Goal: Transaction & Acquisition: Register for event/course

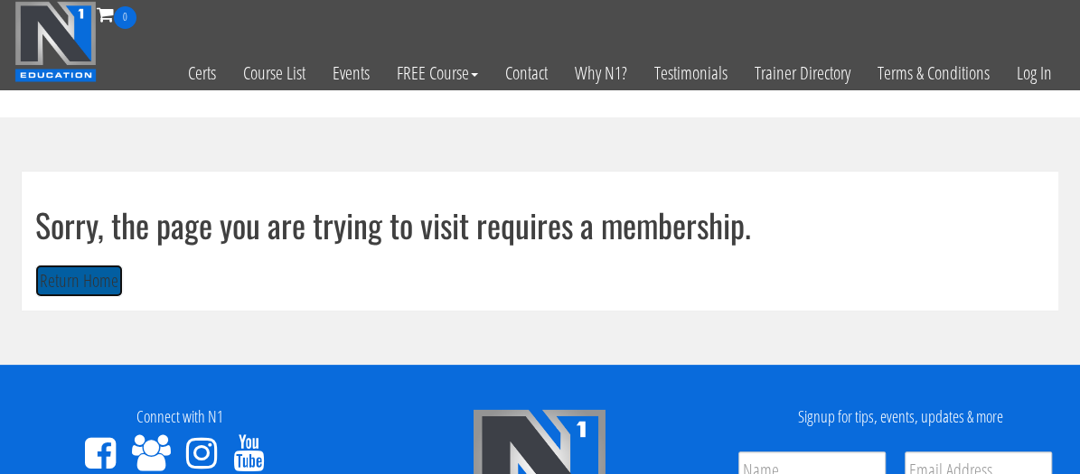
click at [67, 280] on button "Return Home" at bounding box center [79, 281] width 88 height 33
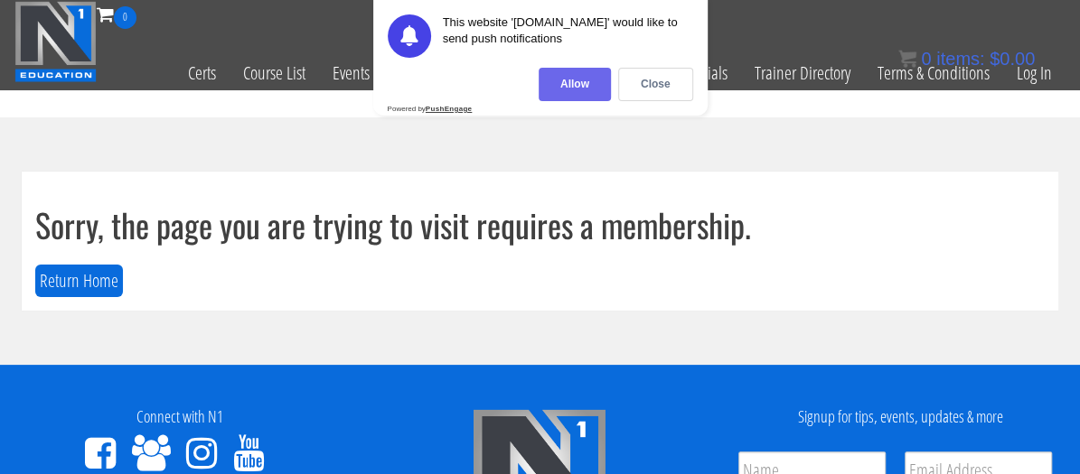
click at [586, 86] on div "Allow" at bounding box center [575, 84] width 72 height 33
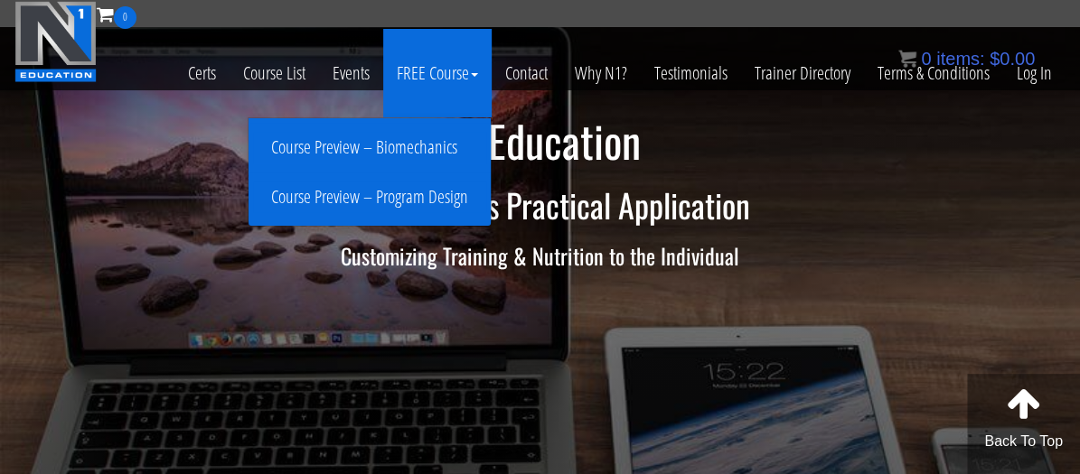
click at [399, 199] on link "Course Preview – Program Design" at bounding box center [369, 198] width 233 height 32
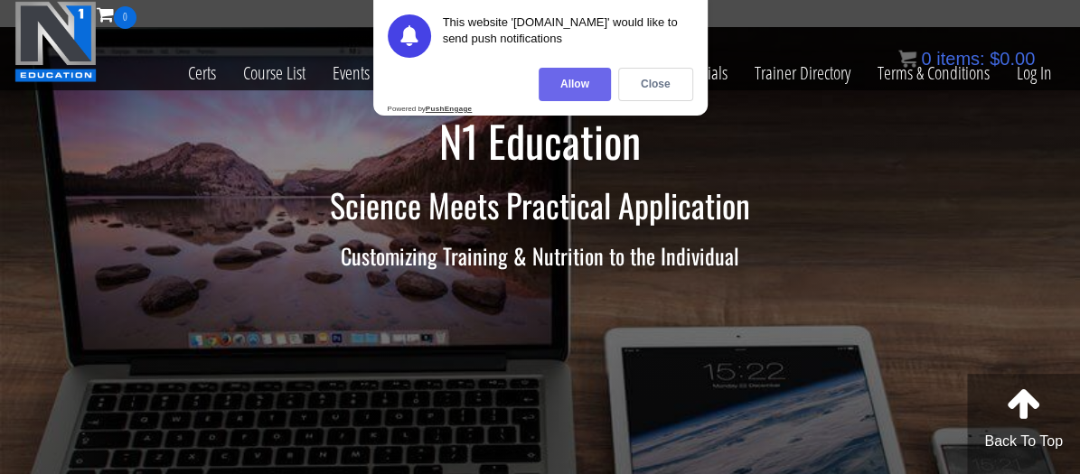
click at [580, 84] on div "Allow" at bounding box center [575, 84] width 72 height 33
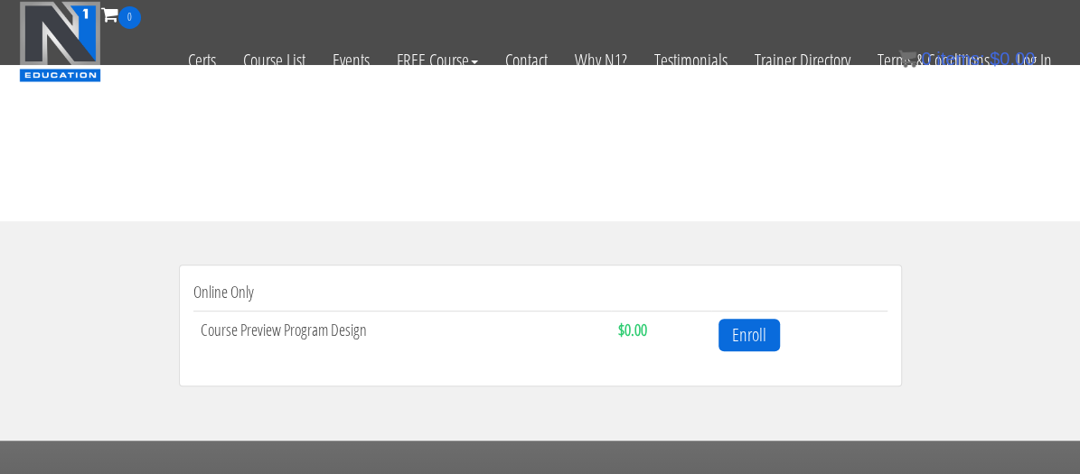
scroll to position [542, 0]
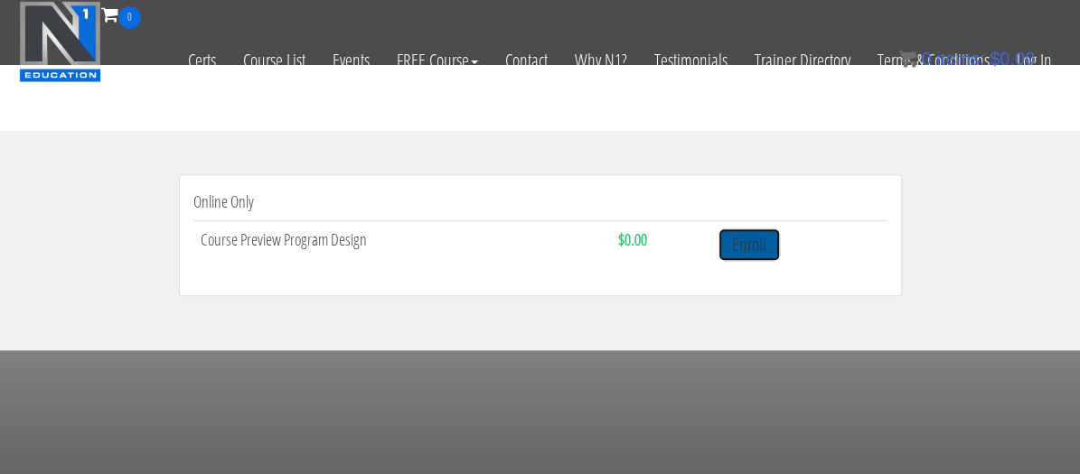
click at [742, 256] on link "Enroll" at bounding box center [748, 245] width 61 height 33
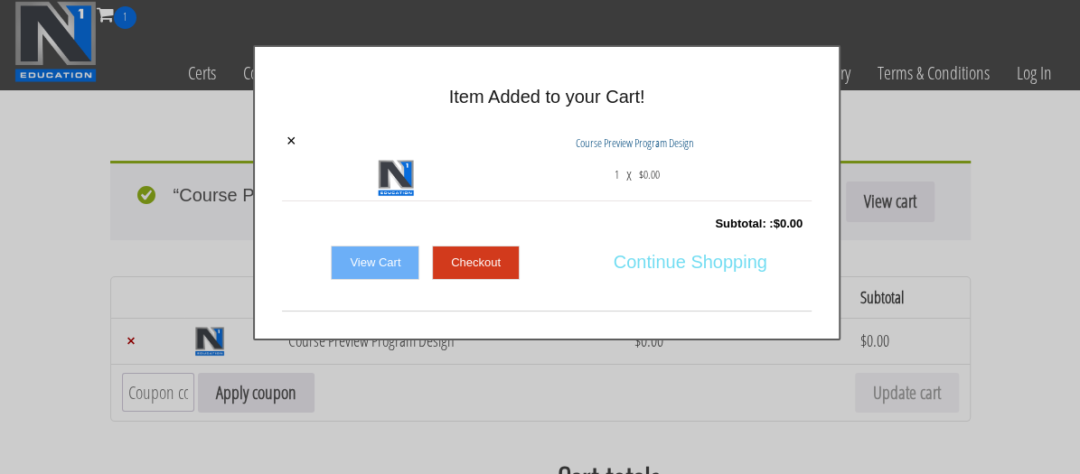
click at [663, 257] on span "Continue Shopping" at bounding box center [691, 262] width 154 height 38
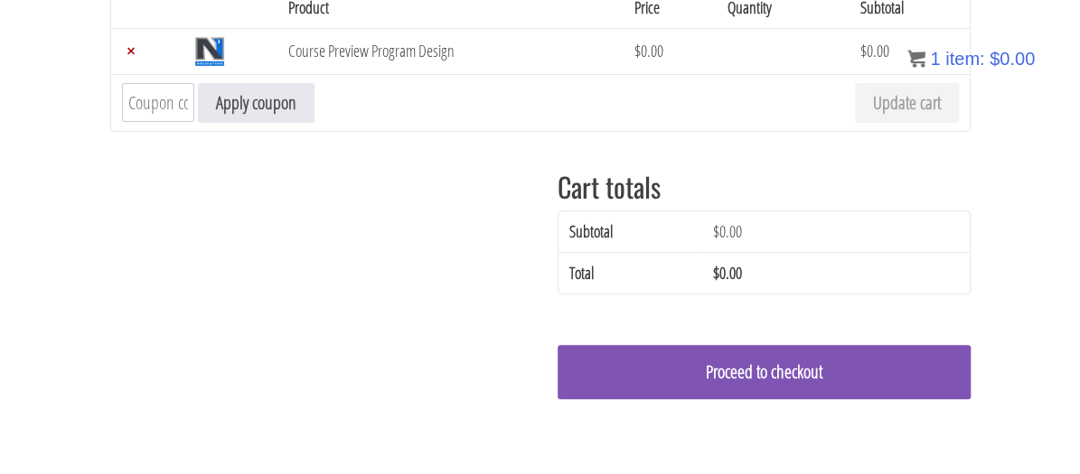
scroll to position [296, 0]
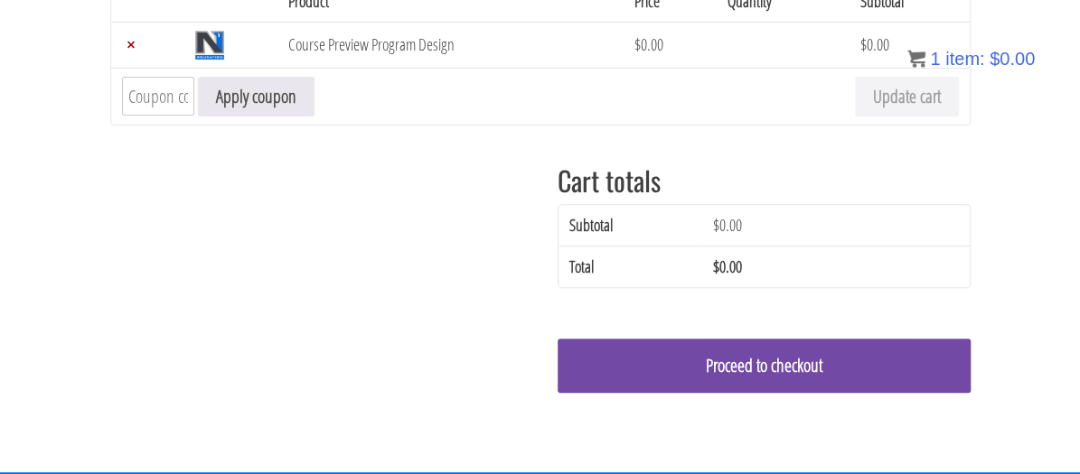
click at [719, 372] on link "Proceed to checkout" at bounding box center [764, 366] width 413 height 54
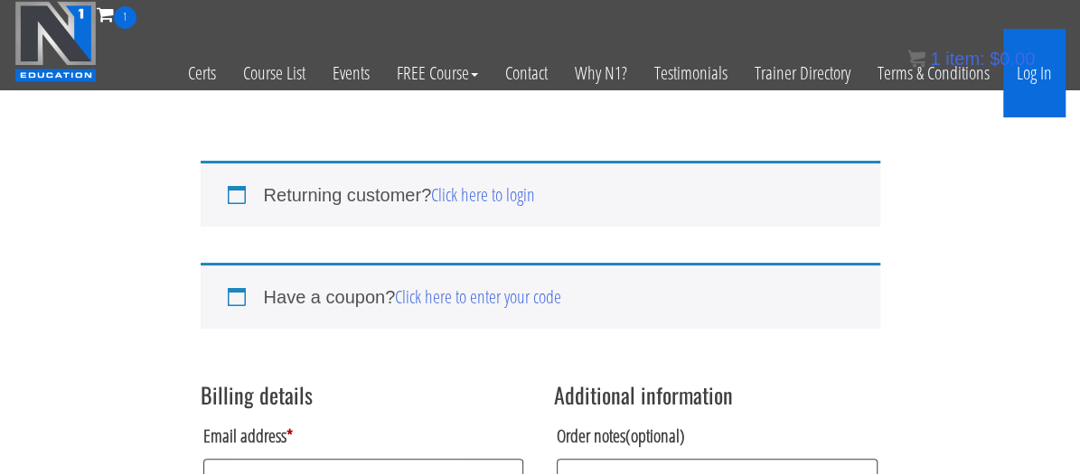
click at [1055, 66] on link "Log In" at bounding box center [1034, 73] width 62 height 89
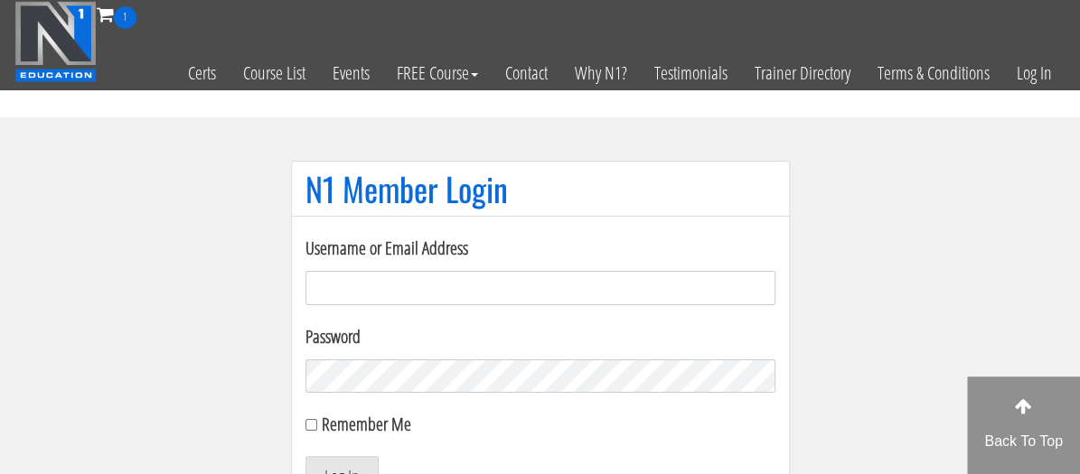
click at [398, 294] on input "Username or Email Address" at bounding box center [540, 288] width 470 height 34
type input "[EMAIL_ADDRESS][DOMAIN_NAME]"
click at [305, 456] on button "Log In" at bounding box center [341, 475] width 73 height 38
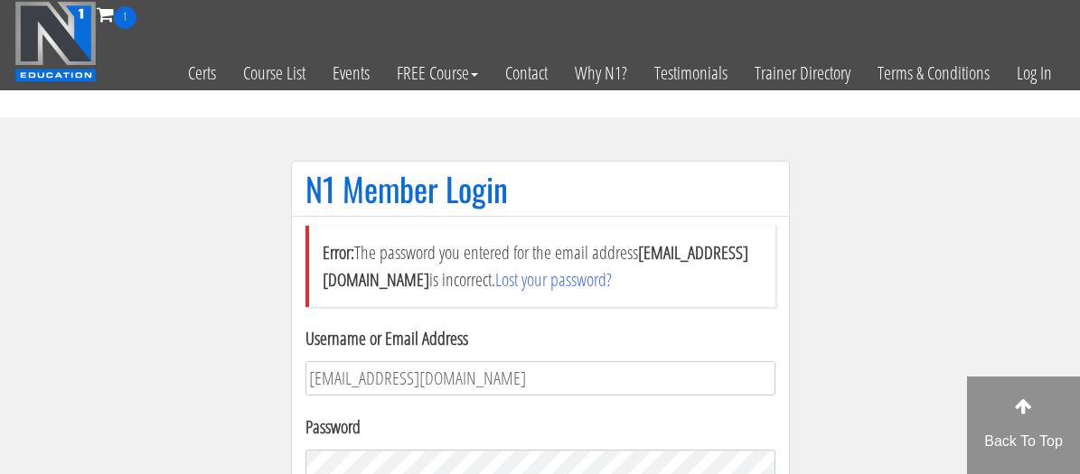
scroll to position [9, 0]
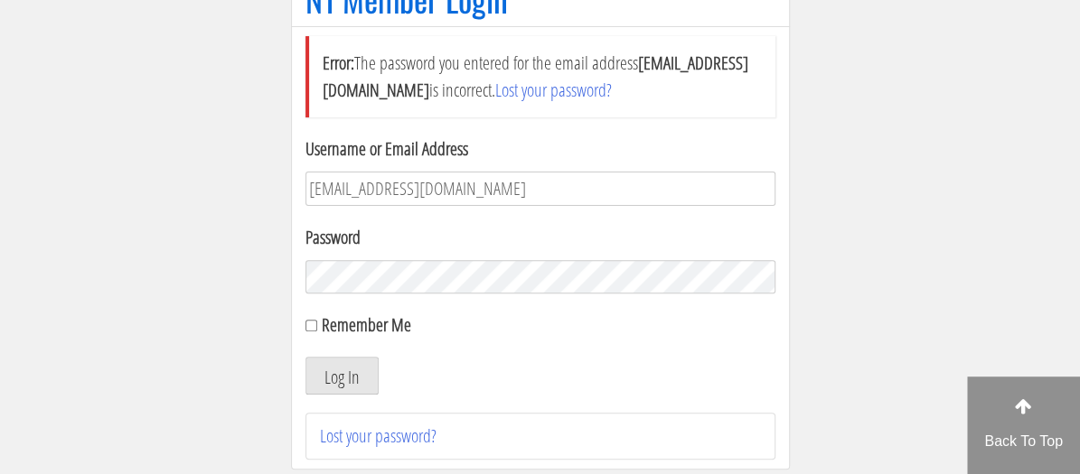
scroll to position [280, 0]
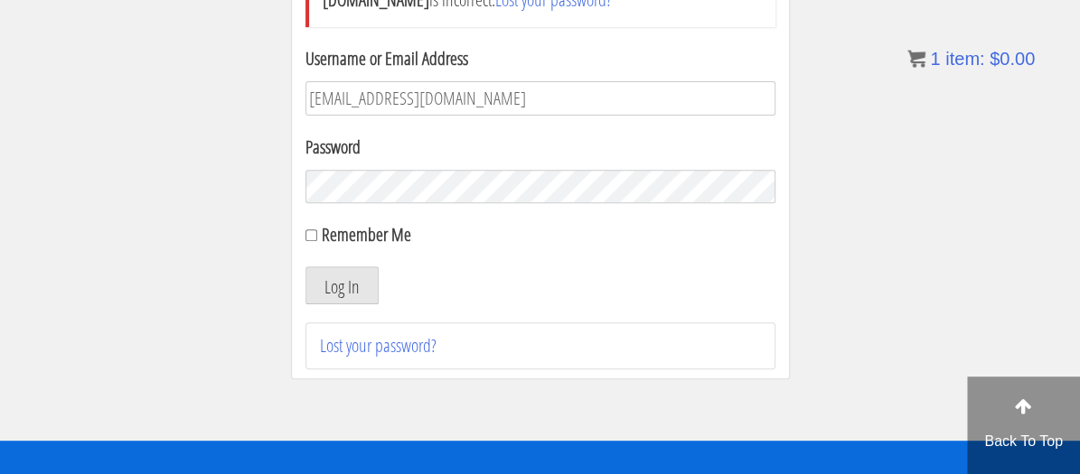
click at [305, 267] on button "Log In" at bounding box center [341, 286] width 73 height 38
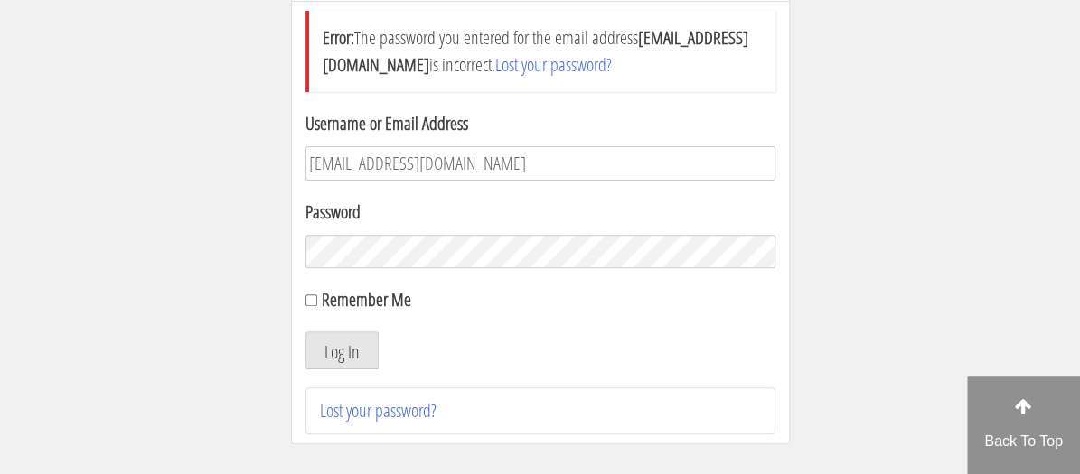
scroll to position [125, 0]
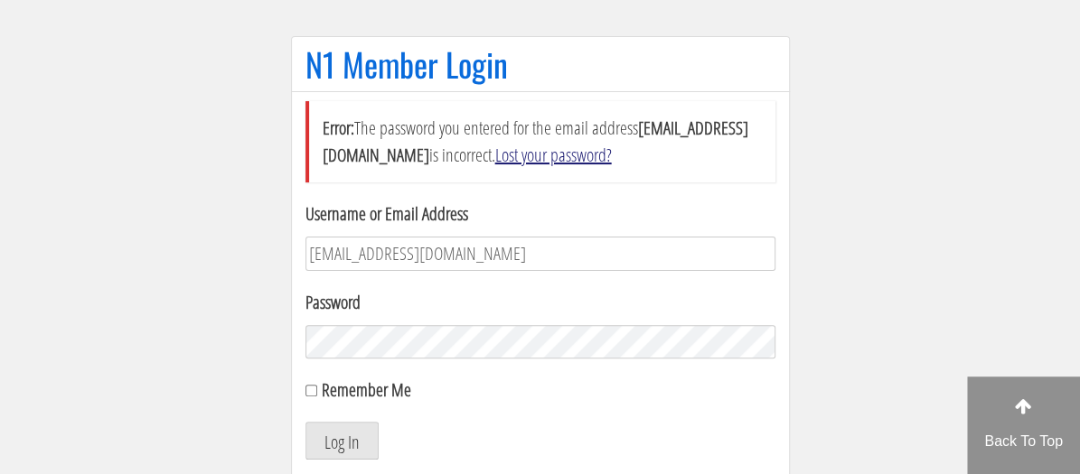
click at [597, 153] on link "Lost your password?" at bounding box center [553, 155] width 117 height 24
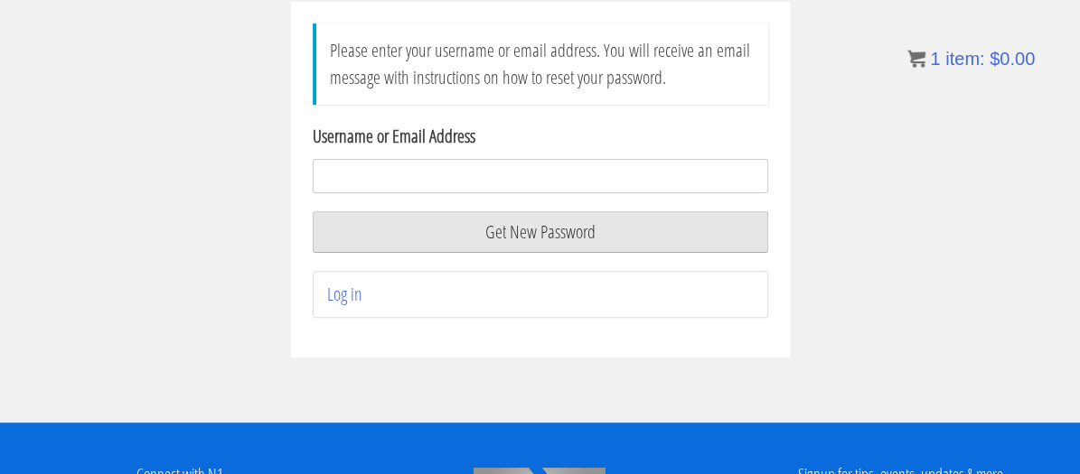
scroll to position [90, 0]
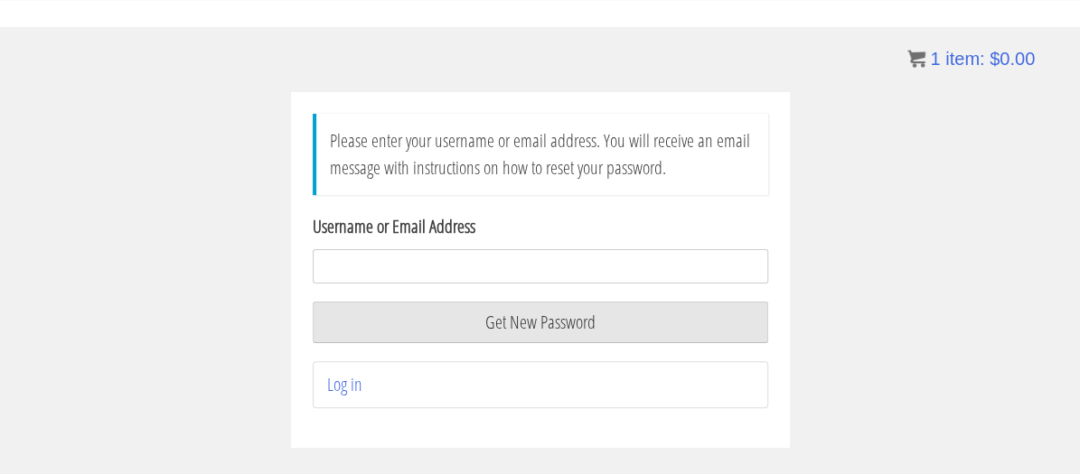
click at [483, 258] on input "Username or Email Address" at bounding box center [540, 266] width 455 height 34
type input "121019879909"
click at [313, 302] on button "Get New Password" at bounding box center [540, 323] width 455 height 42
click at [343, 387] on link "Log in" at bounding box center [344, 384] width 35 height 24
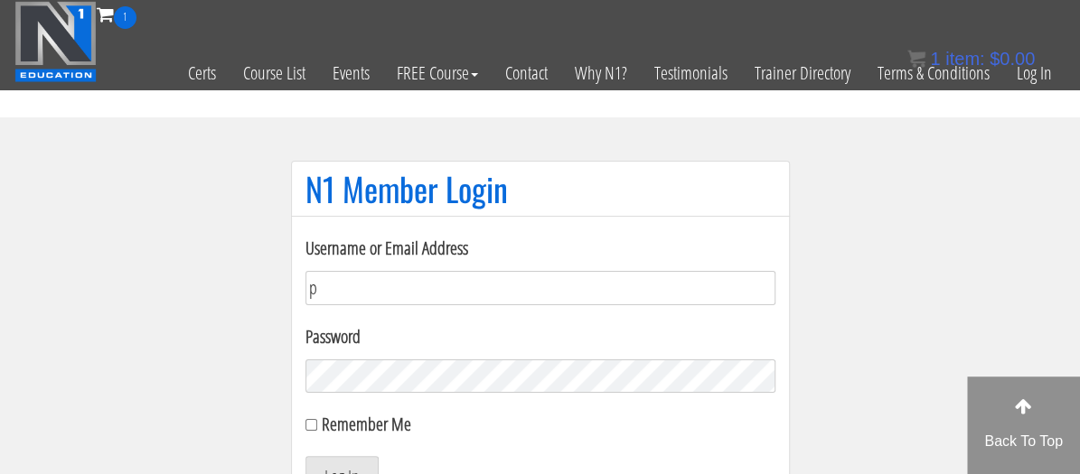
type input "pablogil87@gmail.com"
click at [305, 456] on button "Log In" at bounding box center [341, 475] width 73 height 38
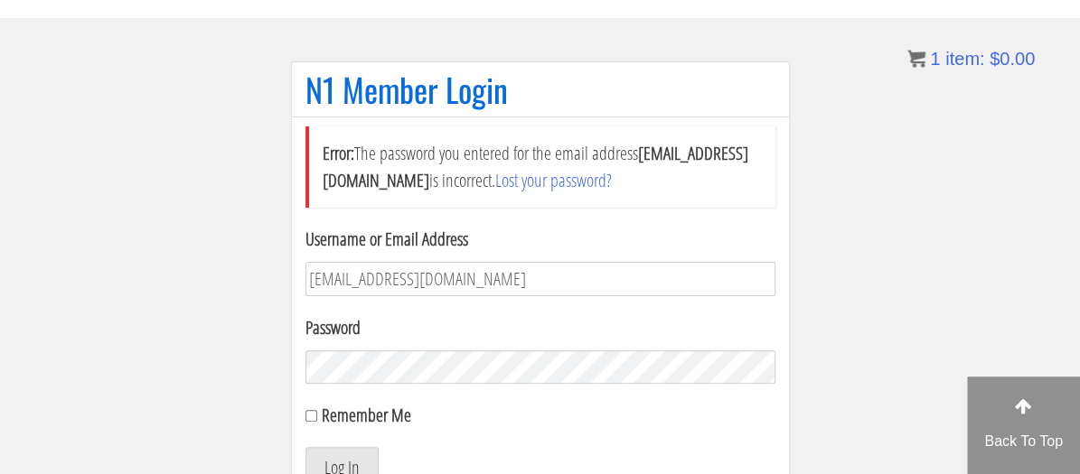
scroll to position [190, 0]
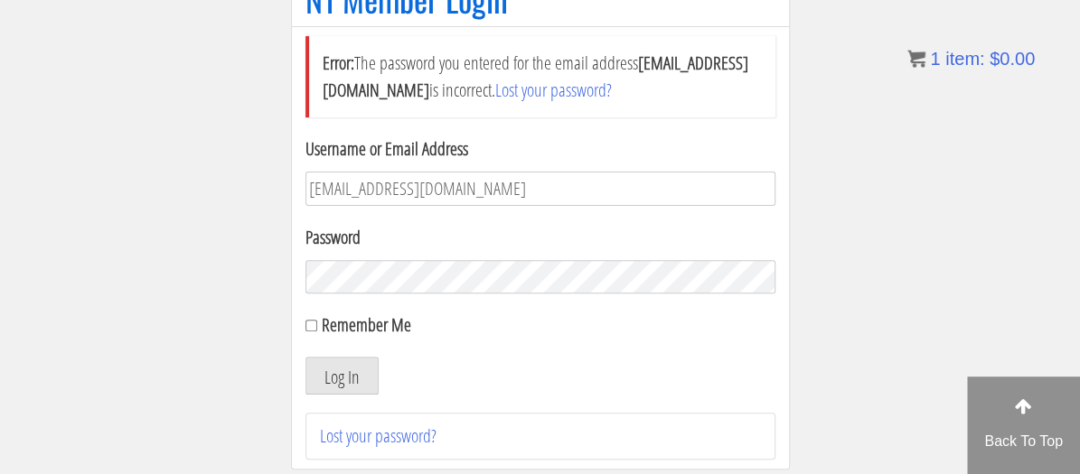
click at [305, 357] on button "Log In" at bounding box center [341, 376] width 73 height 38
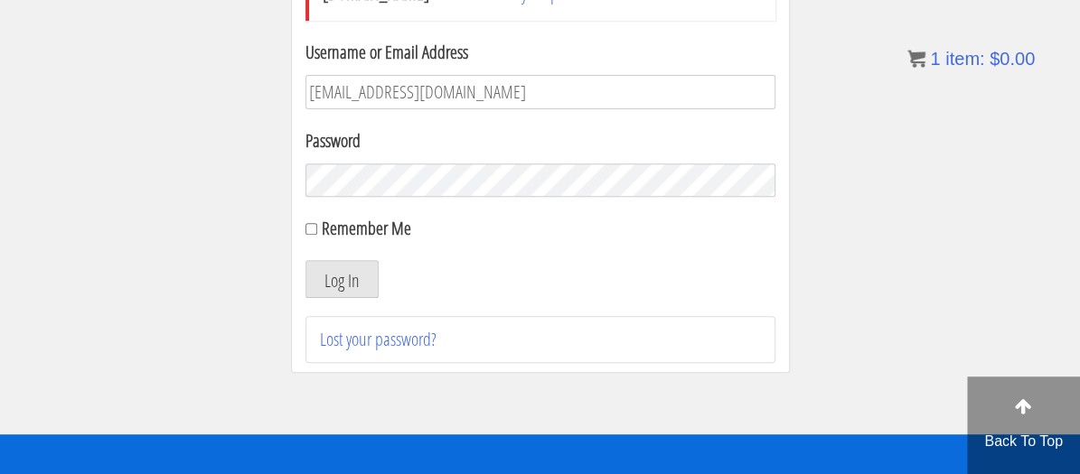
scroll to position [305, 0]
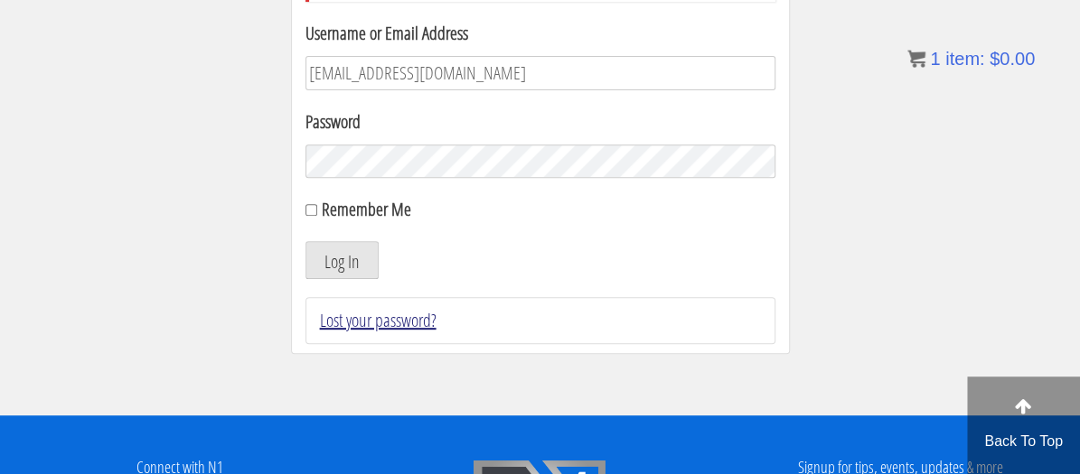
click at [414, 321] on link "Lost your password?" at bounding box center [378, 320] width 117 height 24
